Goal: Task Accomplishment & Management: Manage account settings

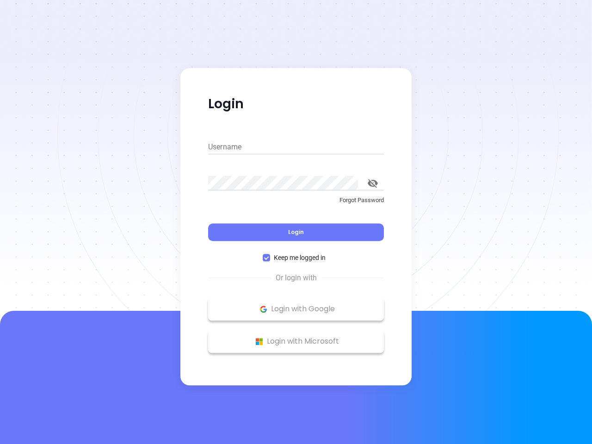
click at [296, 222] on div "Login" at bounding box center [296, 226] width 176 height 29
click at [296, 147] on input "Username" at bounding box center [296, 147] width 176 height 15
click at [373, 183] on icon "toggle password visibility" at bounding box center [373, 183] width 10 height 9
click at [296, 232] on span "Login" at bounding box center [296, 232] width 16 height 8
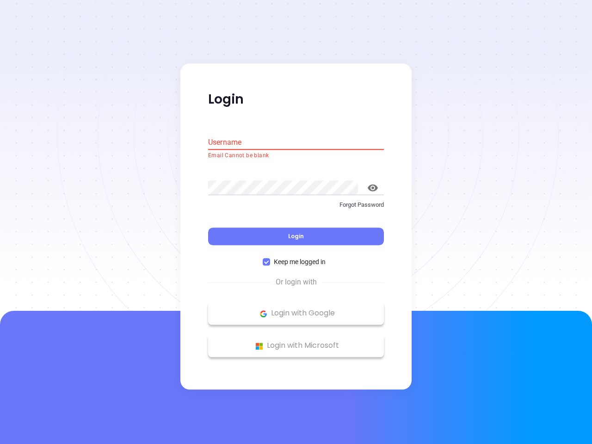
click at [296, 258] on span "Keep me logged in" at bounding box center [299, 262] width 59 height 10
click at [270, 259] on input "Keep me logged in" at bounding box center [266, 262] width 7 height 7
checkbox input "false"
click at [296, 309] on p "Login with Google" at bounding box center [296, 314] width 167 height 14
click at [296, 341] on p "Login with Microsoft" at bounding box center [296, 346] width 167 height 14
